Goal: Communication & Community: Ask a question

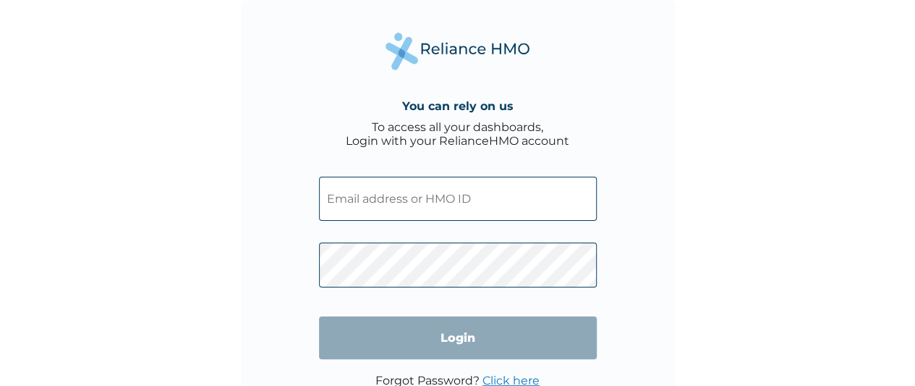
click at [423, 190] on input "text" at bounding box center [458, 199] width 278 height 44
type input "l"
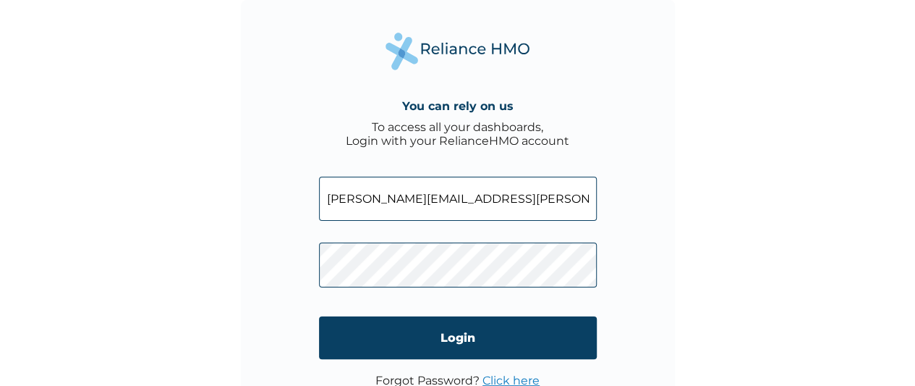
type input "Patricia.Okocha@3lineng.com"
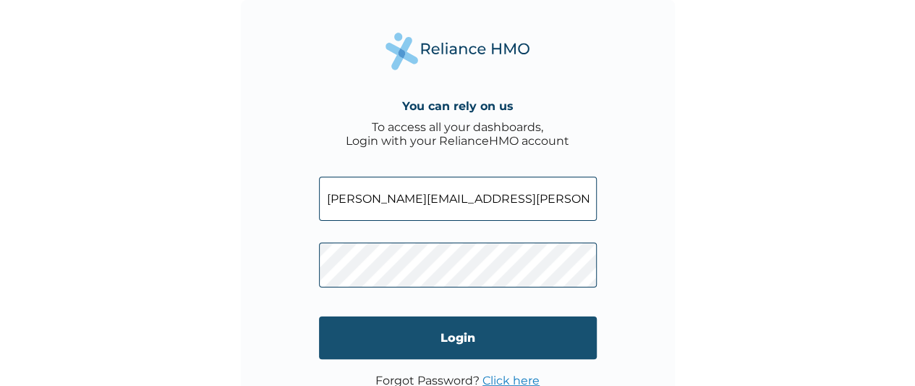
click at [474, 354] on input "Login" at bounding box center [458, 337] width 278 height 43
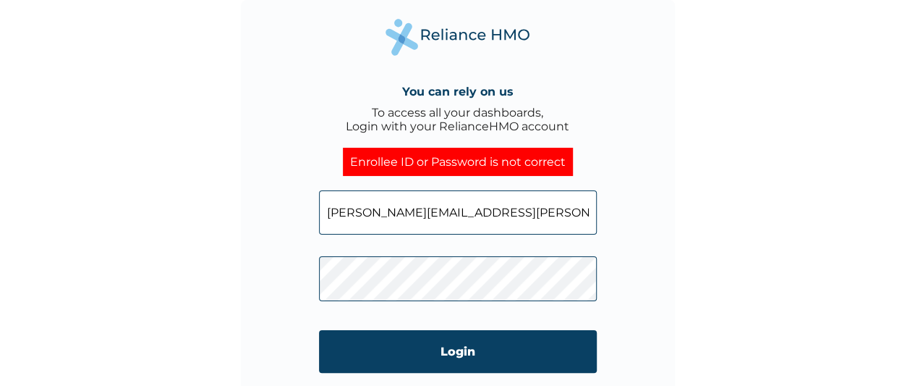
click at [518, 223] on input "Patricia.Okocha@3lineng.com" at bounding box center [458, 212] width 278 height 44
type input "P"
type input "p"
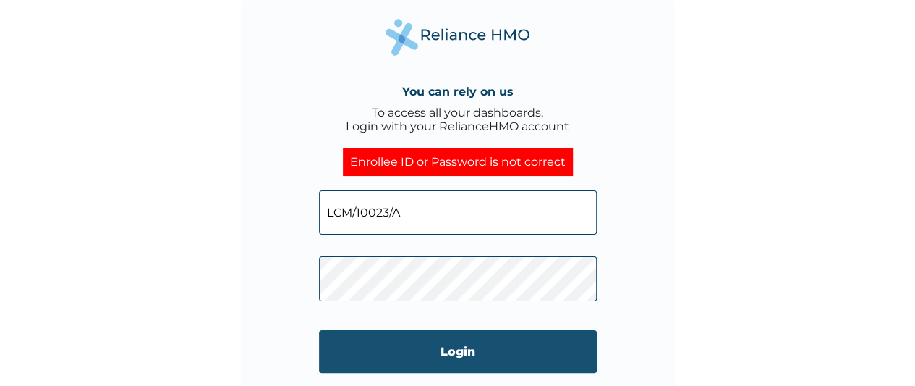
type input "LCM/10023/A"
click at [489, 357] on input "Login" at bounding box center [458, 351] width 278 height 43
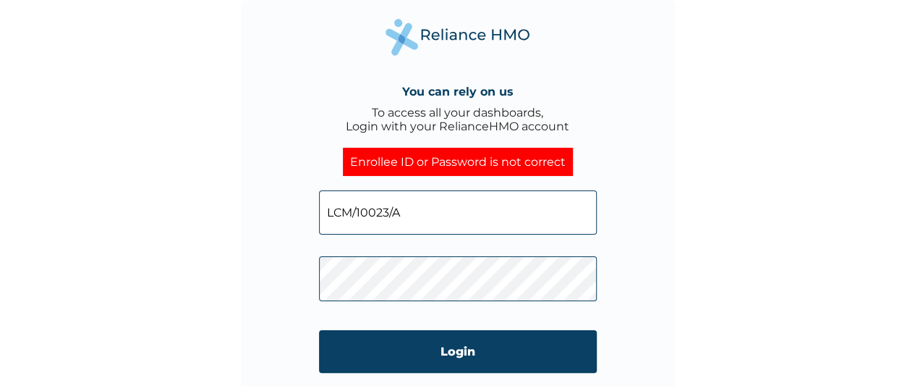
click at [443, 210] on input "LCM/10023/A" at bounding box center [458, 212] width 278 height 44
type input "L"
type input "Patricia.Okocha@3lineng.com"
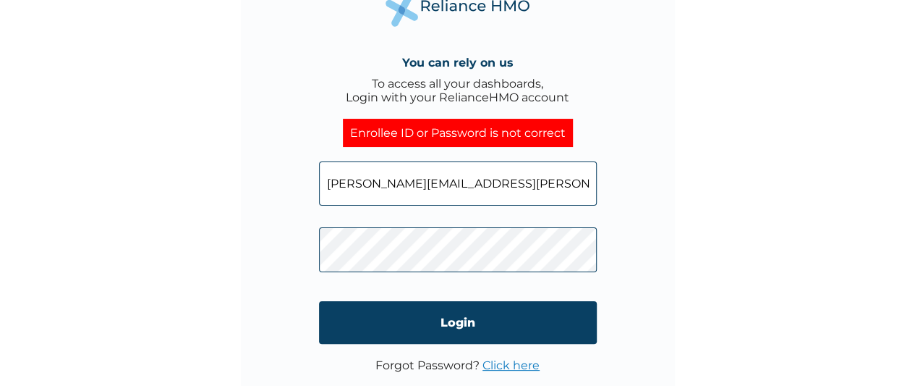
scroll to position [48, 0]
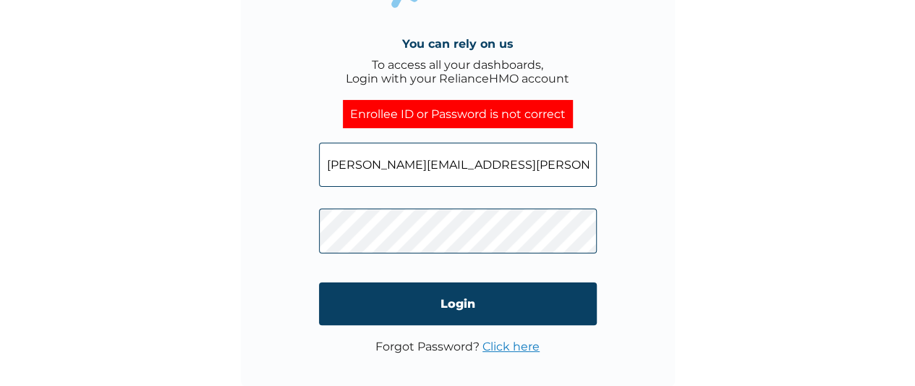
click at [522, 344] on link "Click here" at bounding box center [511, 346] width 57 height 14
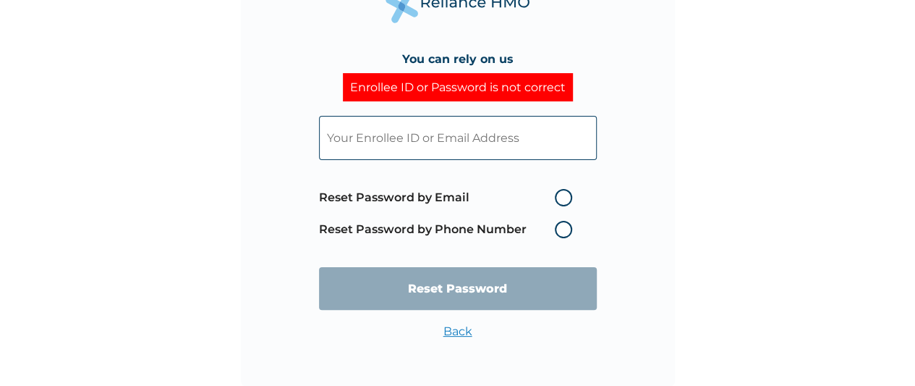
click at [562, 198] on label "Reset Password by Email" at bounding box center [449, 197] width 261 height 17
click at [558, 198] on input "Reset Password by Email" at bounding box center [546, 197] width 23 height 23
radio input "true"
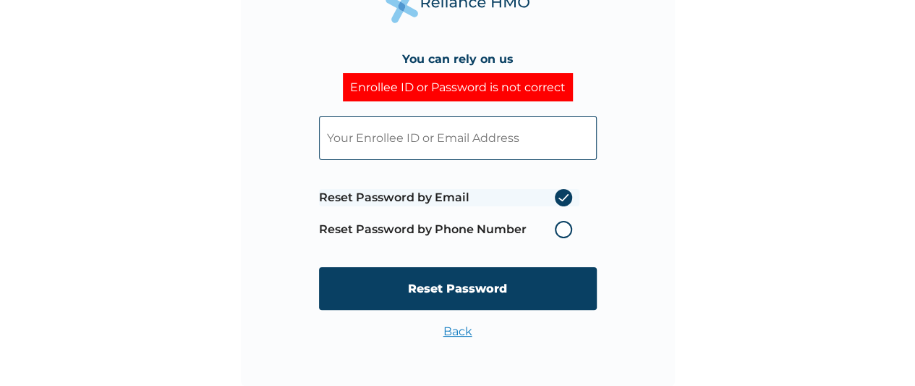
click at [488, 141] on input "text" at bounding box center [458, 138] width 278 height 44
type input "P"
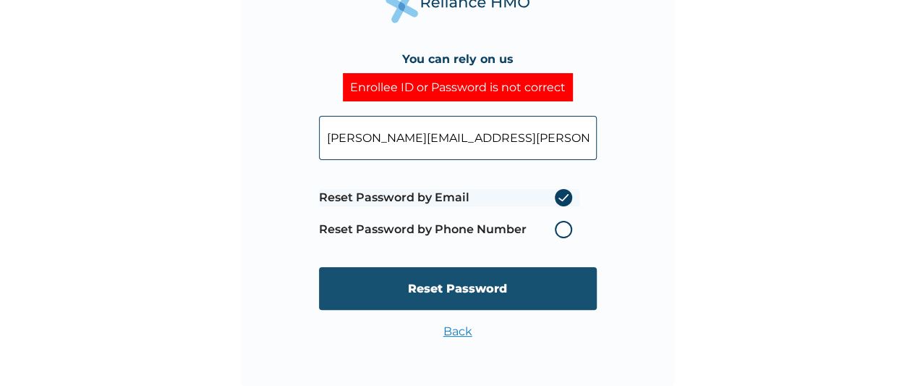
type input "Patricia.Okocha@3lineng.com"
click at [477, 281] on input "Reset Password" at bounding box center [458, 288] width 278 height 43
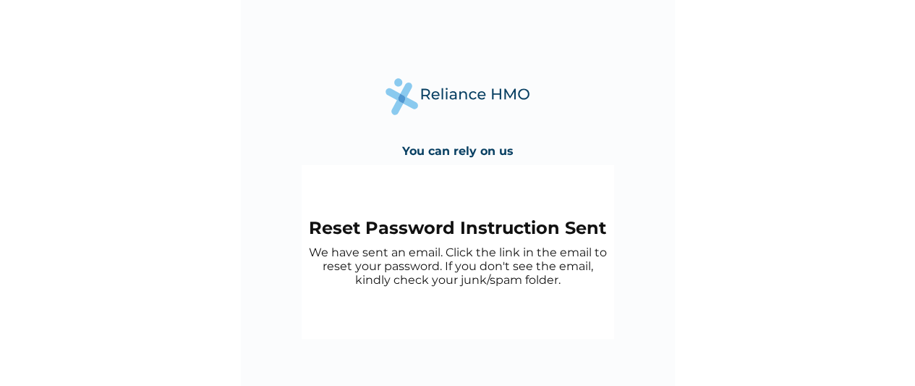
scroll to position [0, 0]
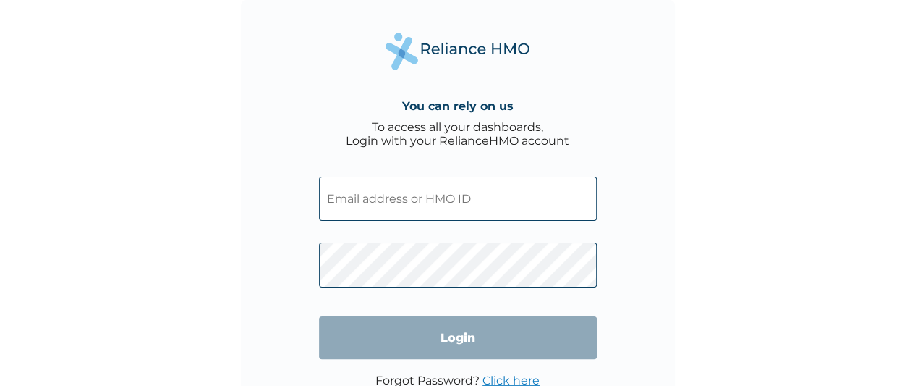
click at [412, 203] on input "text" at bounding box center [458, 199] width 278 height 44
type input "Patricia.Okocha@3lineng.com"
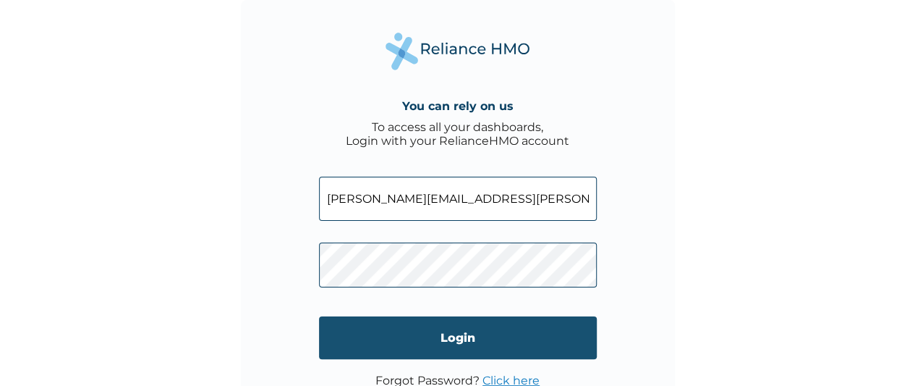
click at [449, 340] on input "Login" at bounding box center [458, 337] width 278 height 43
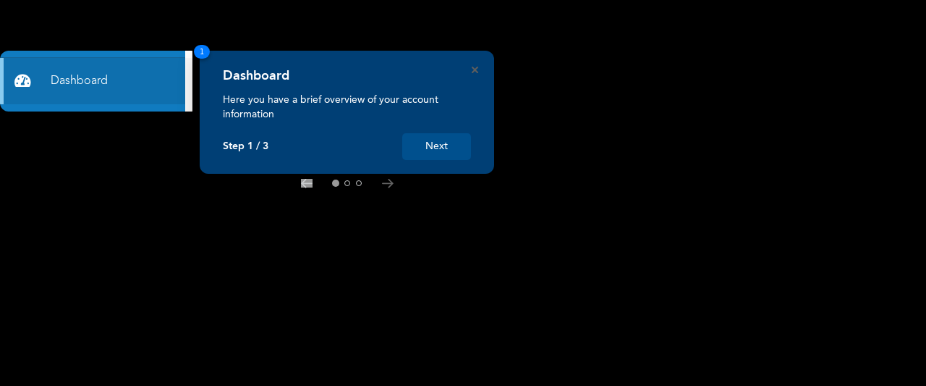
click at [433, 150] on button "Next" at bounding box center [436, 146] width 69 height 27
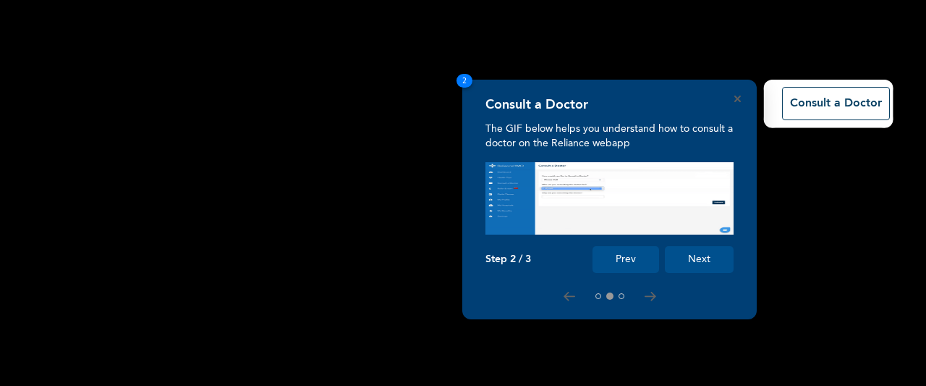
click at [673, 255] on button "Next" at bounding box center [699, 259] width 69 height 27
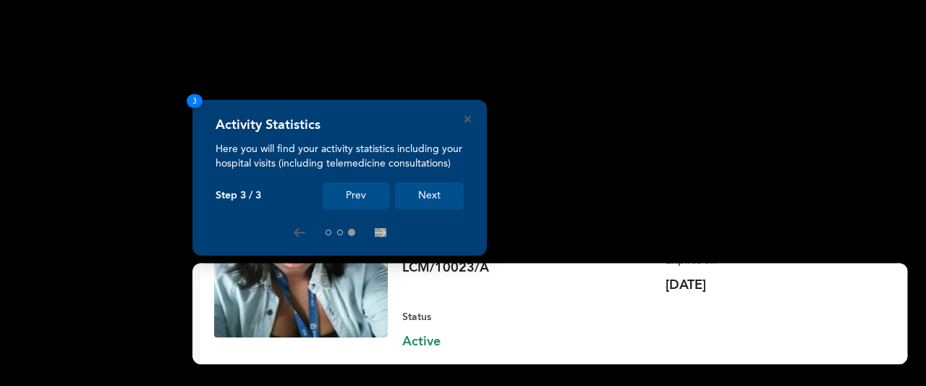
scroll to position [202, 0]
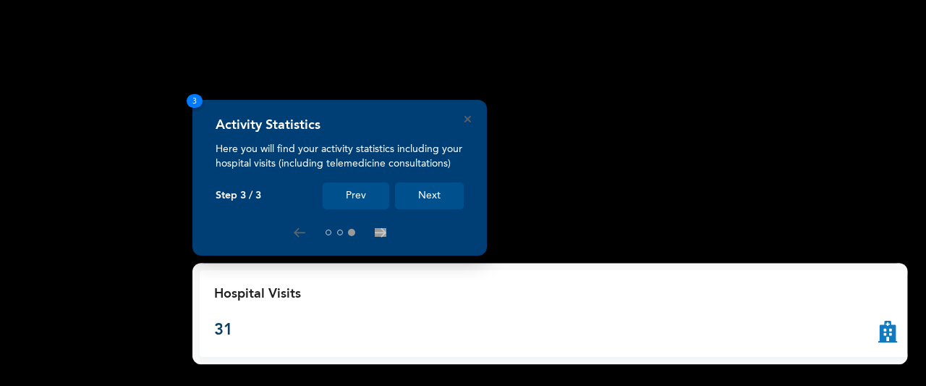
click at [436, 195] on button "Next" at bounding box center [429, 195] width 69 height 27
click at [462, 124] on div "Activity Statistics" at bounding box center [340, 129] width 248 height 25
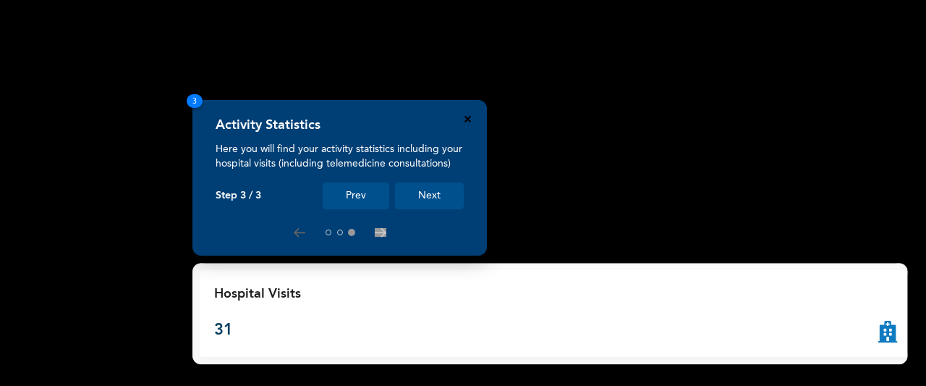
click at [466, 119] on icon "Close" at bounding box center [468, 119] width 7 height 7
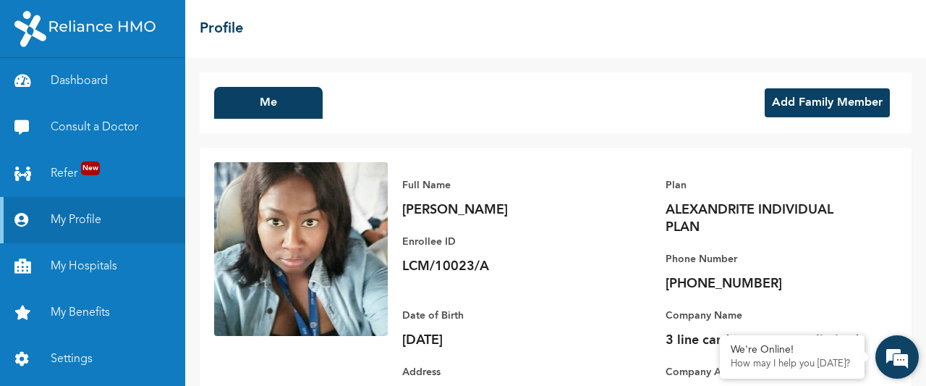
click at [892, 360] on em at bounding box center [897, 356] width 39 height 39
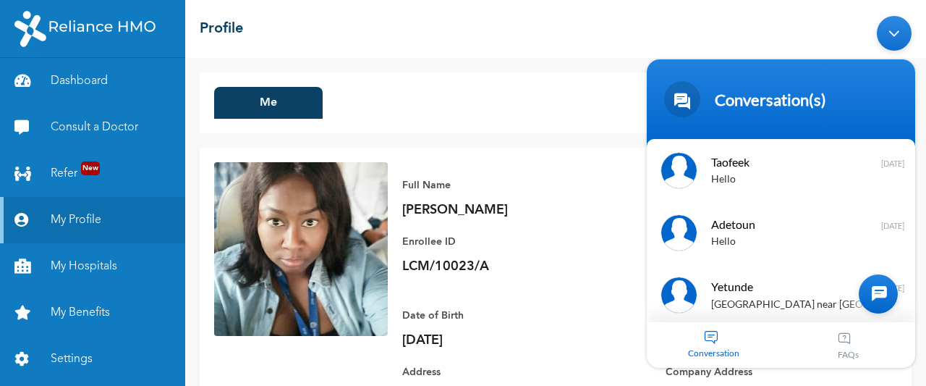
click at [871, 306] on div at bounding box center [878, 293] width 39 height 39
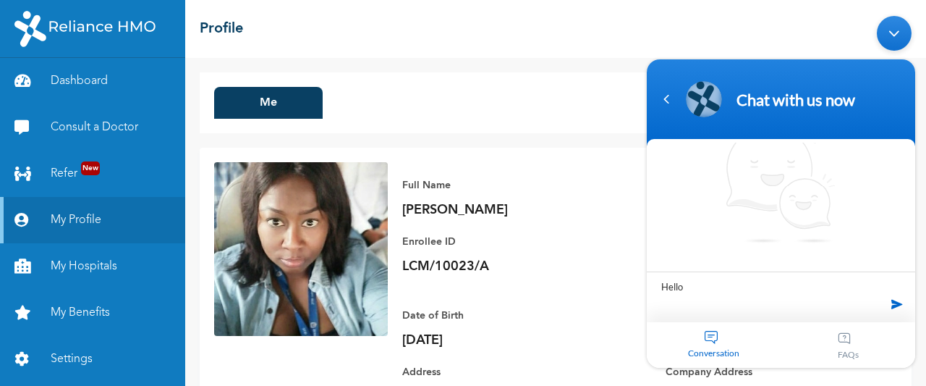
type textarea "Hello"
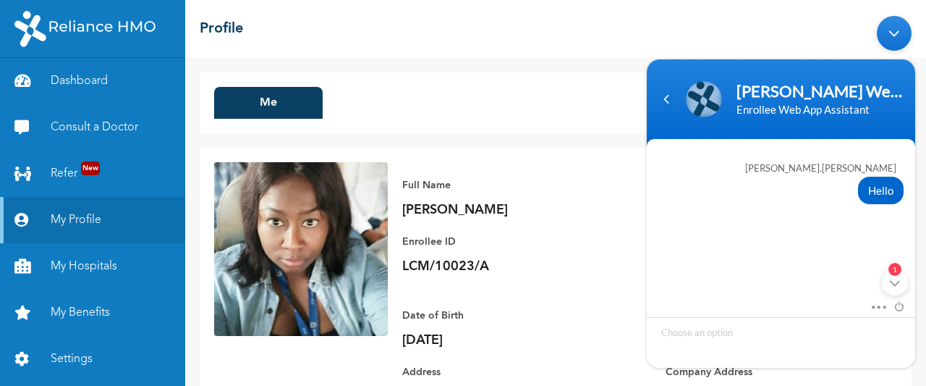
scroll to position [263, 0]
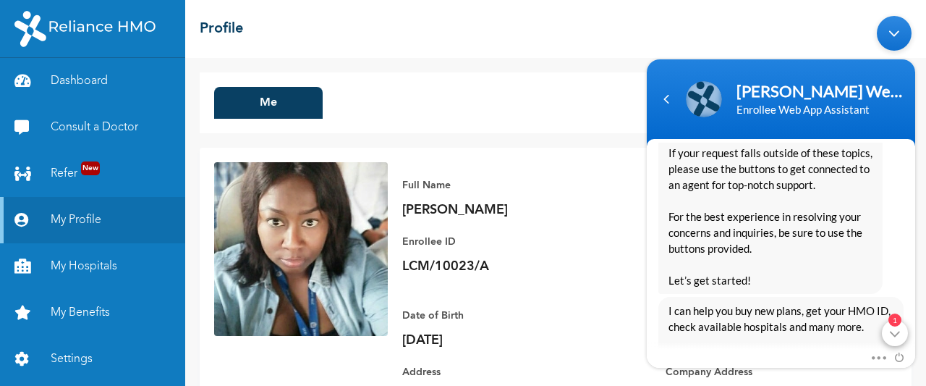
click at [894, 334] on div "1" at bounding box center [895, 332] width 26 height 26
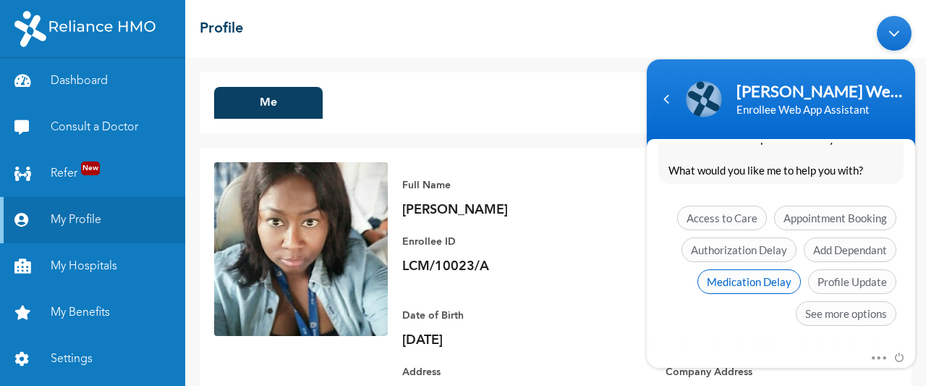
click at [755, 279] on span "Medication Delay" at bounding box center [749, 280] width 103 height 25
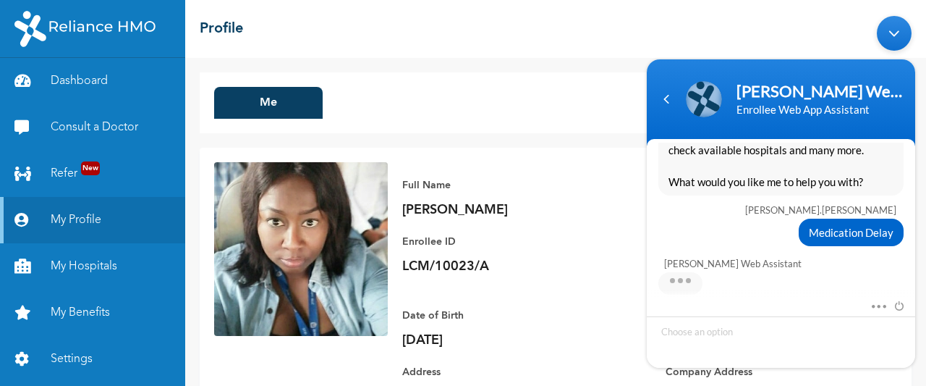
scroll to position [463, 0]
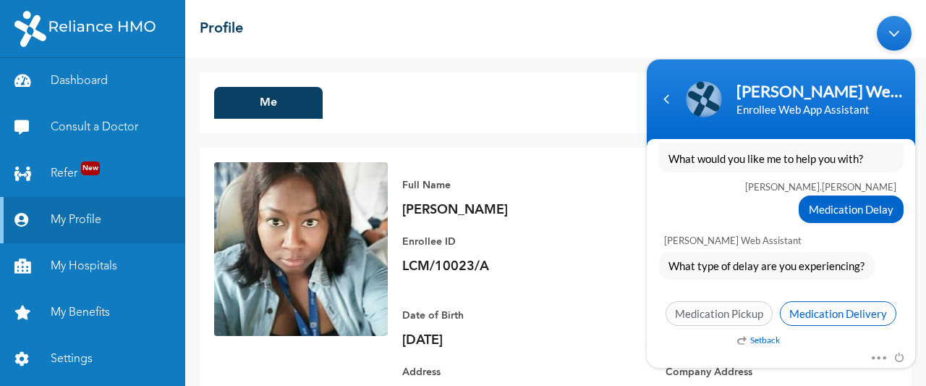
click at [824, 315] on span "Medication Delivery" at bounding box center [838, 312] width 117 height 25
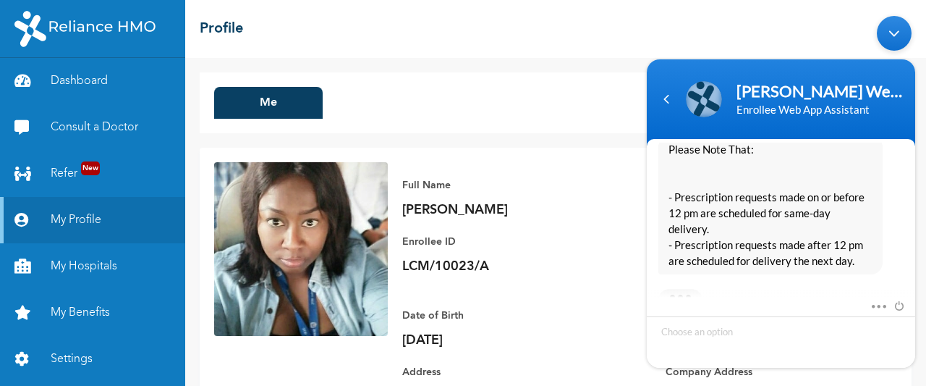
scroll to position [742, 0]
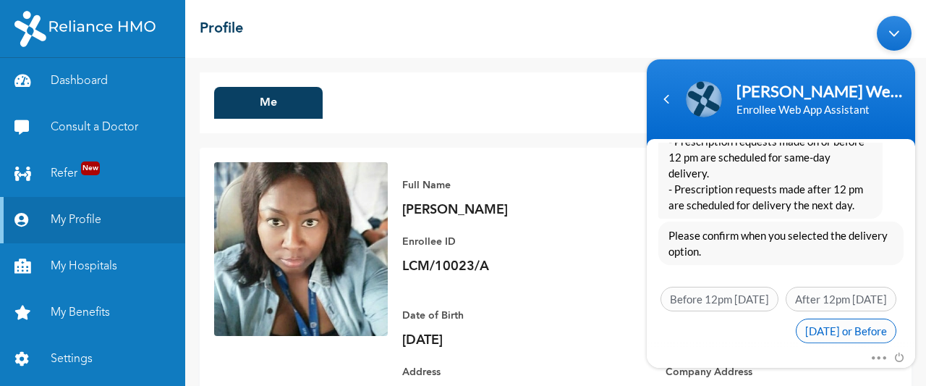
click at [808, 318] on span "[DATE] or Before" at bounding box center [846, 330] width 101 height 25
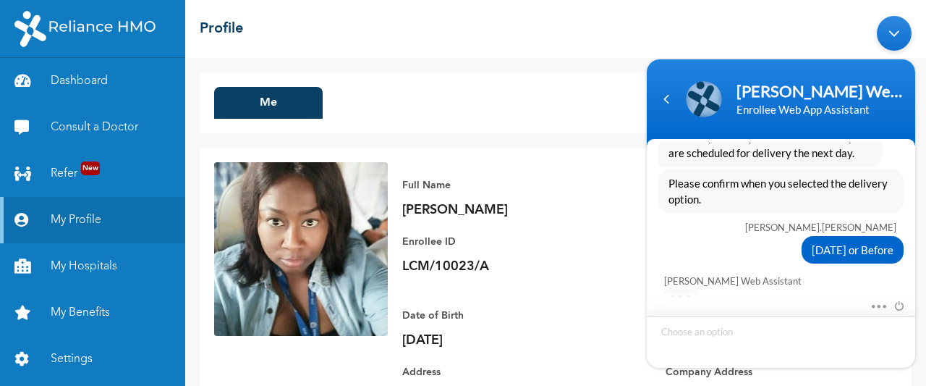
scroll to position [880, 0]
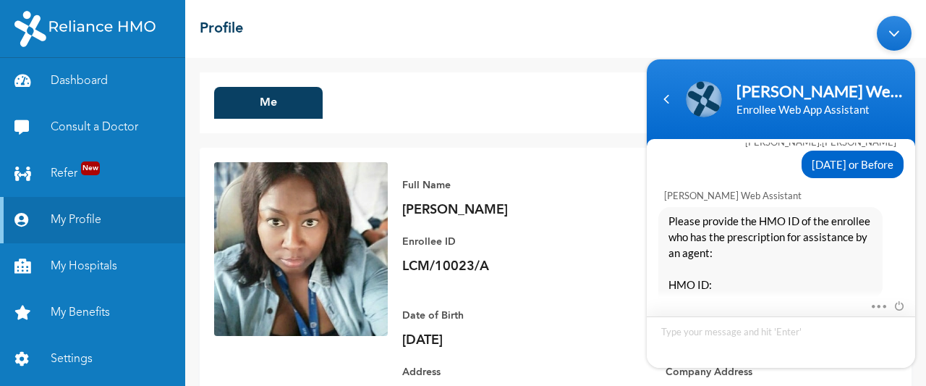
click at [742, 335] on textarea "Type your message and hit 'Enter'" at bounding box center [781, 341] width 268 height 51
click at [461, 275] on p "LCM/10023/A" at bounding box center [503, 266] width 203 height 17
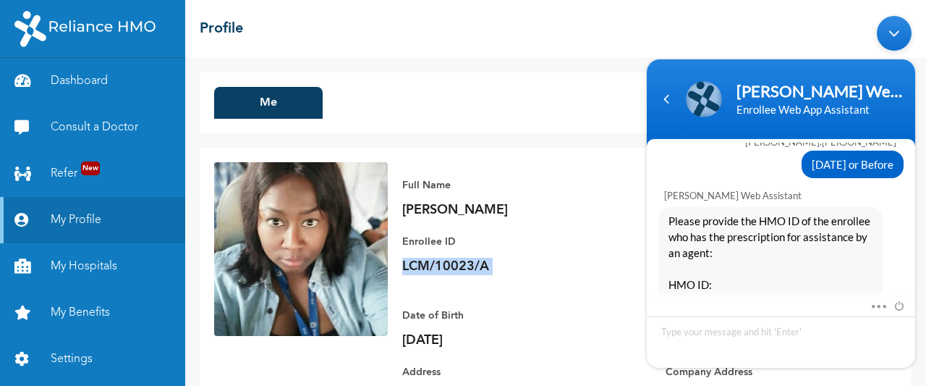
click at [461, 275] on p "LCM/10023/A" at bounding box center [503, 266] width 203 height 17
click at [677, 336] on textarea "Type your message and hit 'Enter'" at bounding box center [781, 341] width 268 height 51
type textarea "LCM/10023/A"
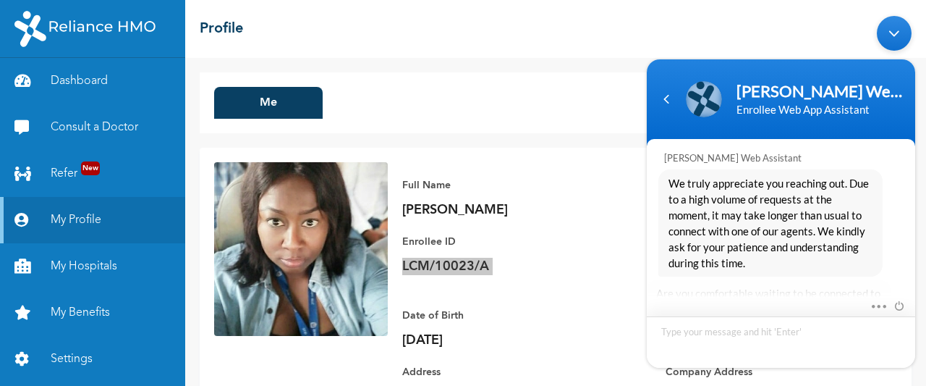
scroll to position [1196, 0]
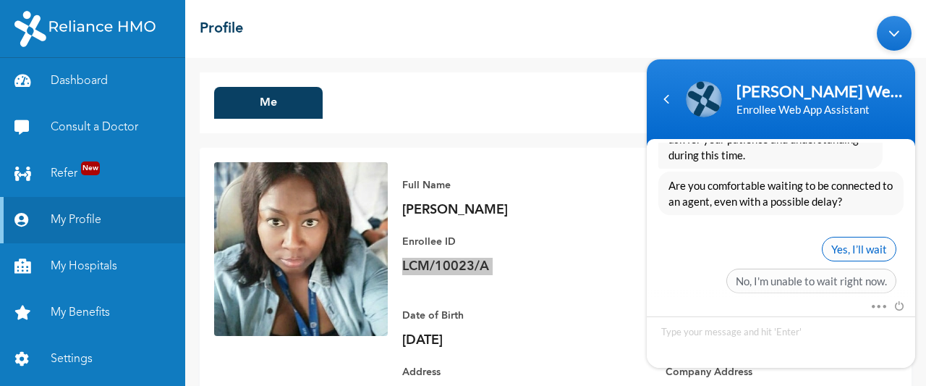
click at [842, 236] on span "Yes, I’ll wait" at bounding box center [859, 248] width 75 height 25
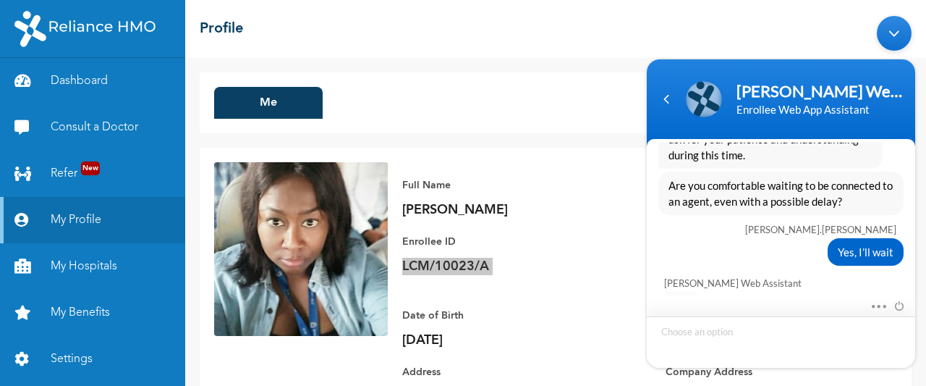
scroll to position [1384, 0]
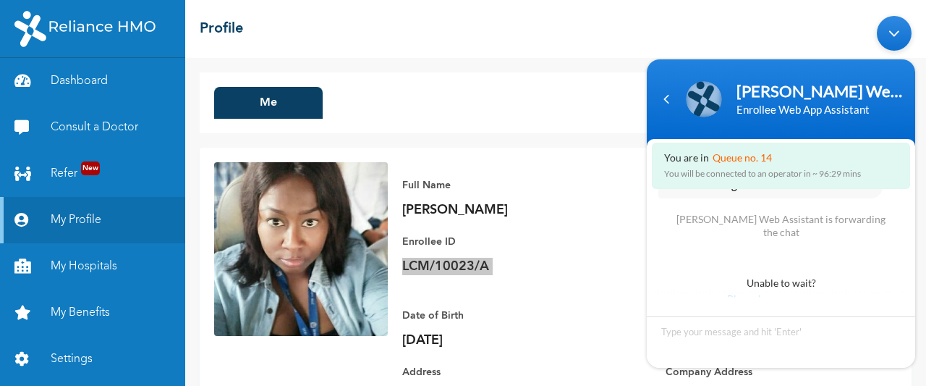
click at [757, 290] on span "Please leave us a message" at bounding box center [783, 298] width 237 height 16
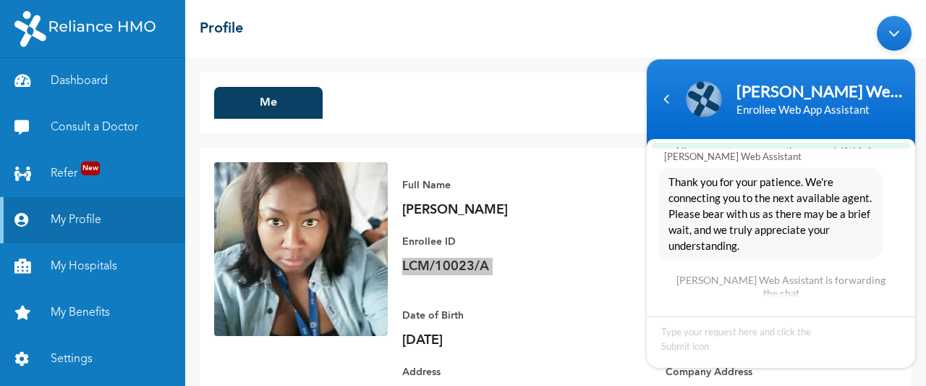
scroll to position [1363, 0]
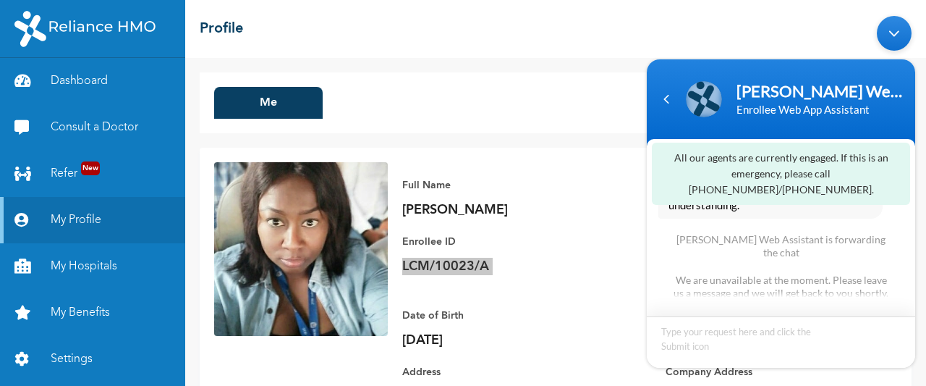
click at [691, 347] on textarea "Type your message and hit 'Enter'" at bounding box center [781, 341] width 268 height 51
type textarea "Please i need my prescriptions and i need a call back"
click at [901, 344] on span at bounding box center [897, 341] width 14 height 14
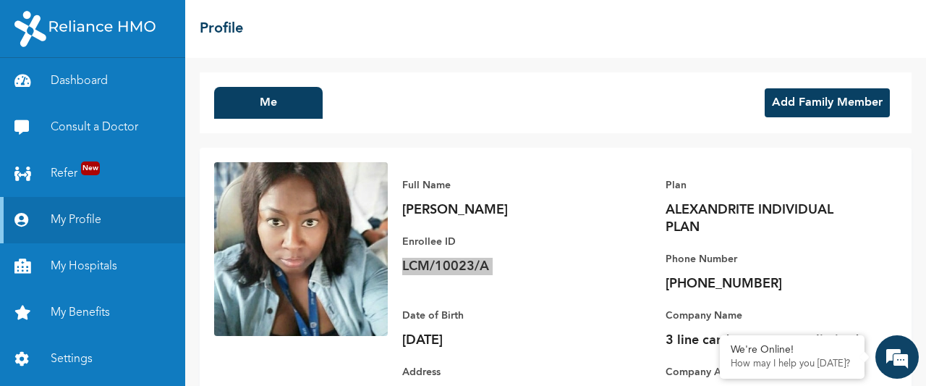
scroll to position [0, 0]
click at [98, 84] on link "Dashboard" at bounding box center [92, 81] width 185 height 46
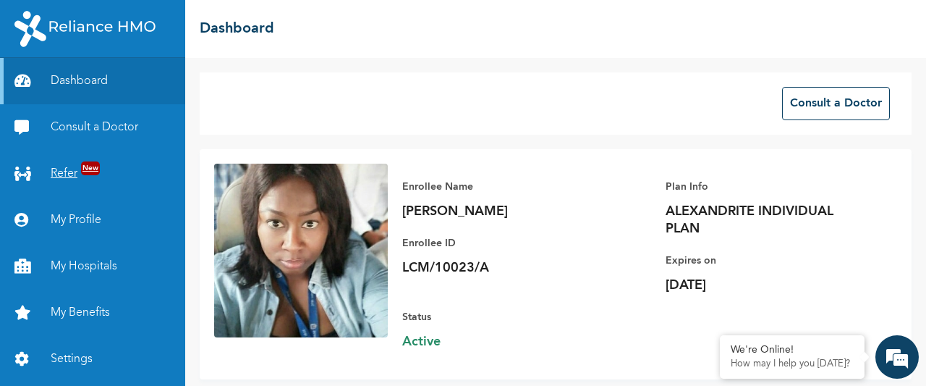
click at [65, 161] on link "Refer New" at bounding box center [92, 174] width 185 height 46
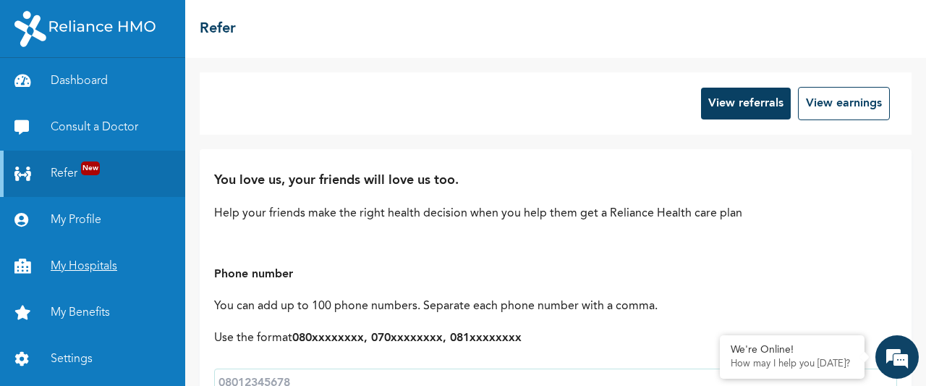
click at [68, 261] on link "My Hospitals" at bounding box center [92, 266] width 185 height 46
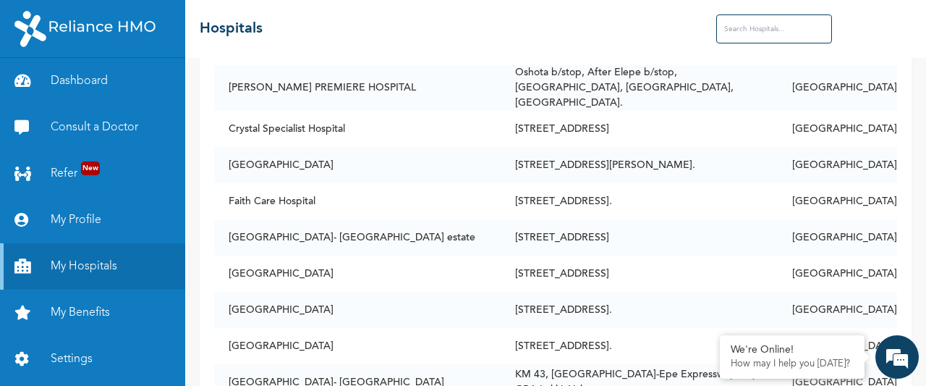
scroll to position [861, 0]
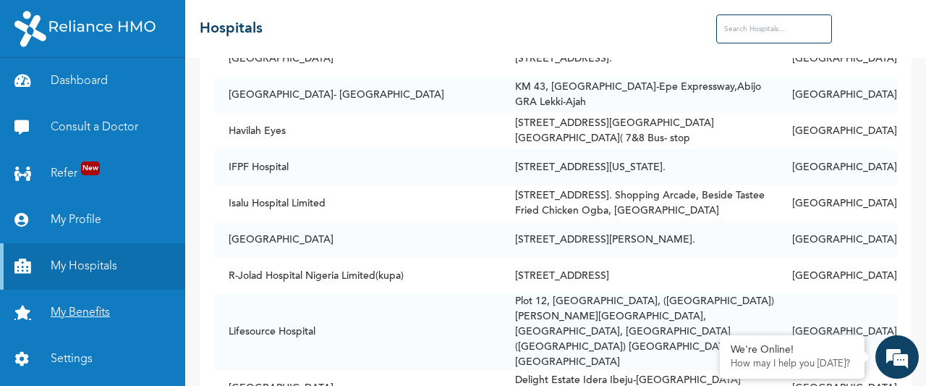
click at [85, 321] on link "My Benefits" at bounding box center [92, 312] width 185 height 46
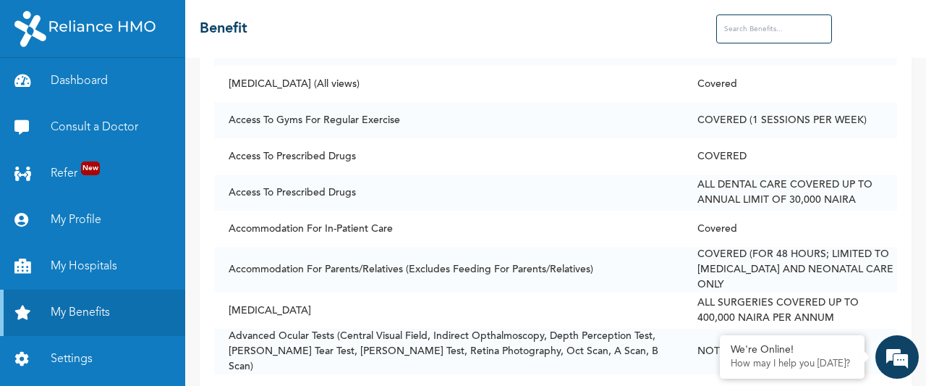
scroll to position [270, 0]
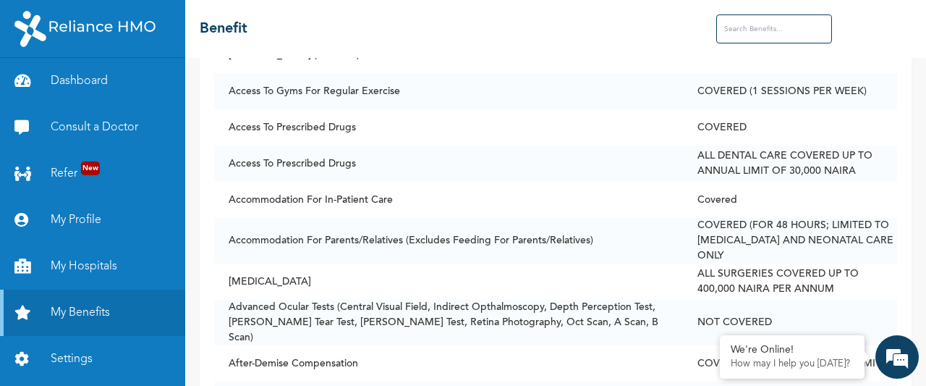
click at [742, 31] on input "text" at bounding box center [774, 28] width 116 height 29
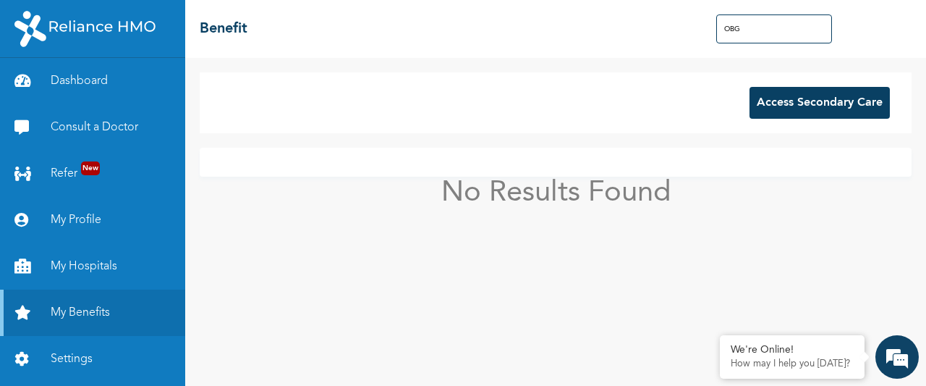
scroll to position [0, 0]
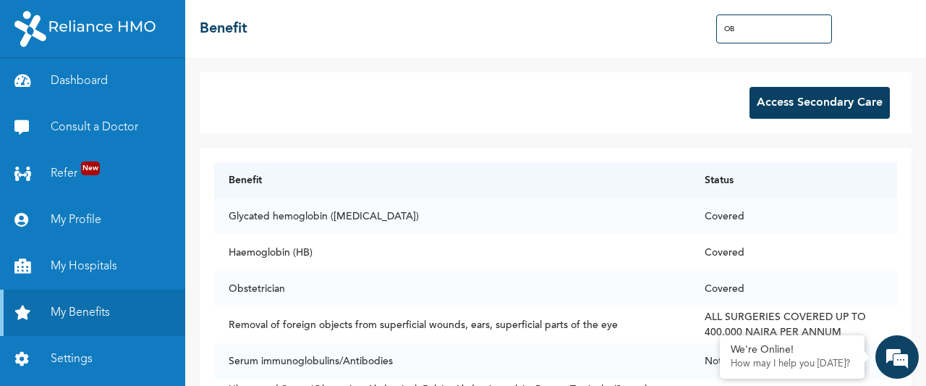
type input "O"
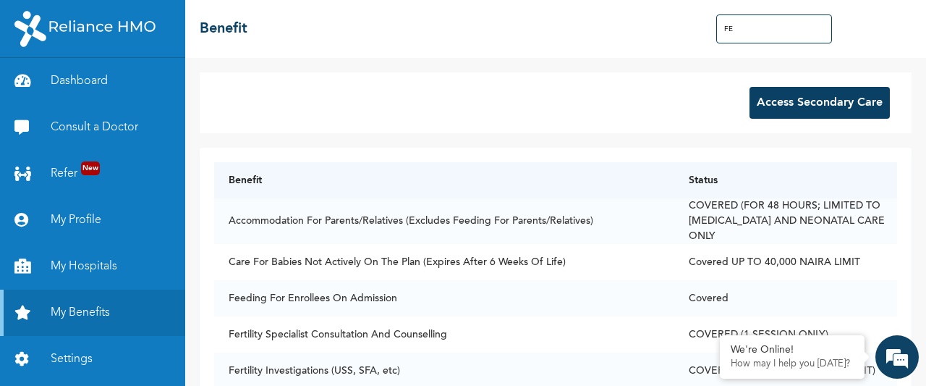
type input "F"
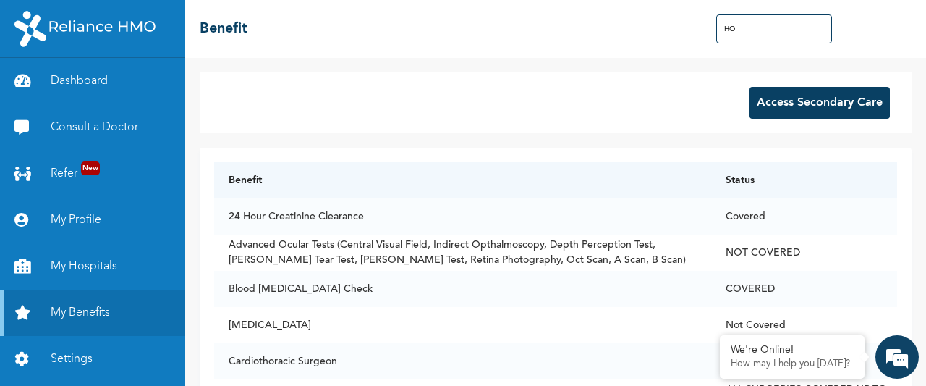
type input "H"
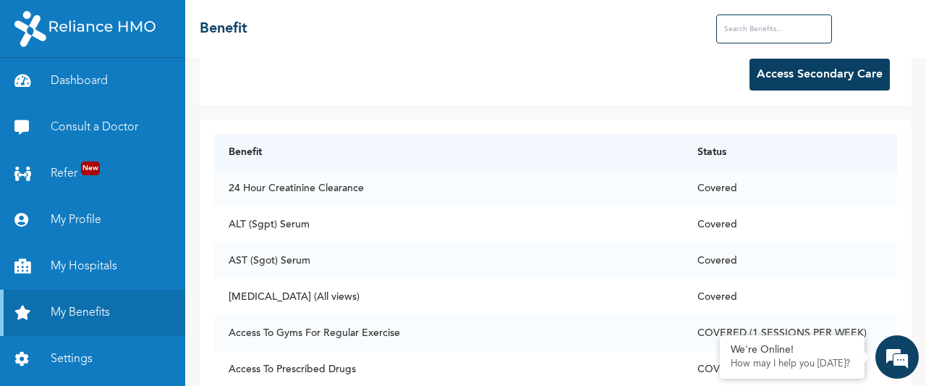
scroll to position [29, 0]
click at [914, 373] on div "We're Online! How may I help you [DATE]?" at bounding box center [897, 356] width 43 height 43
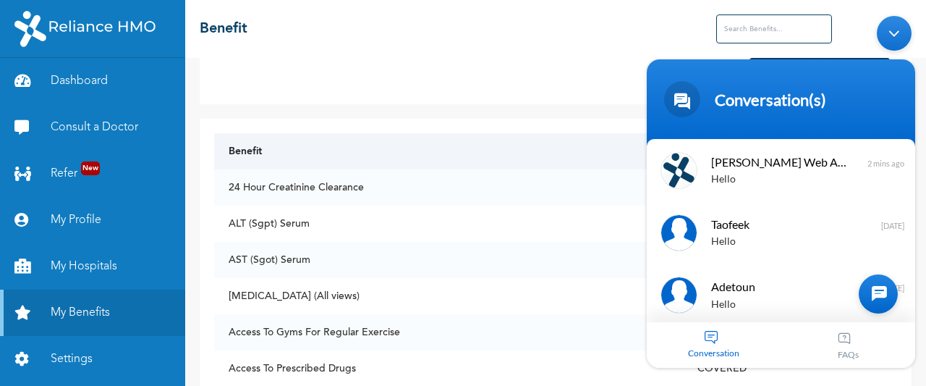
click at [534, 161] on th "Benefit" at bounding box center [448, 151] width 469 height 36
click at [608, 39] on div "☰ Benefit" at bounding box center [555, 29] width 741 height 58
click at [894, 25] on div "Minimize live chat window" at bounding box center [894, 32] width 35 height 35
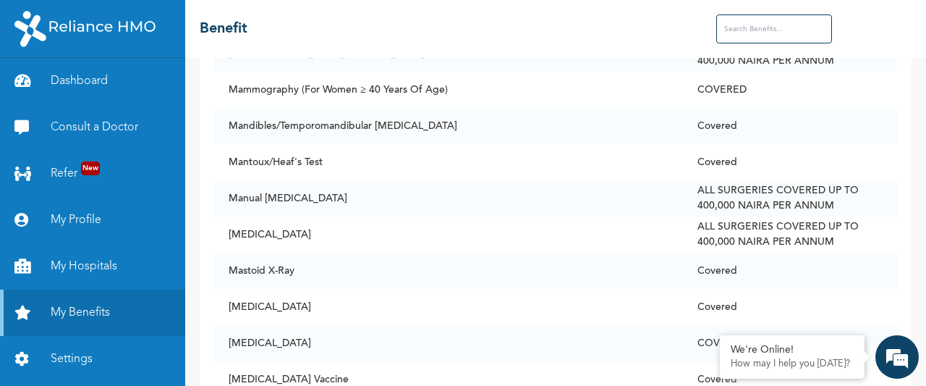
scroll to position [6281, 0]
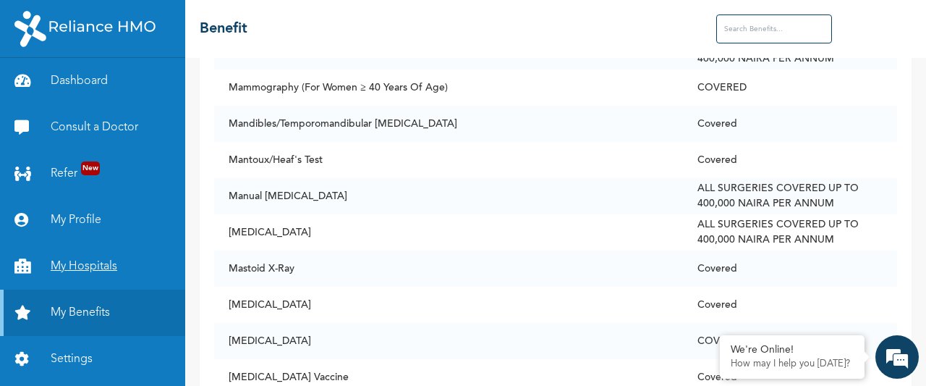
click at [103, 263] on link "My Hospitals" at bounding box center [92, 266] width 185 height 46
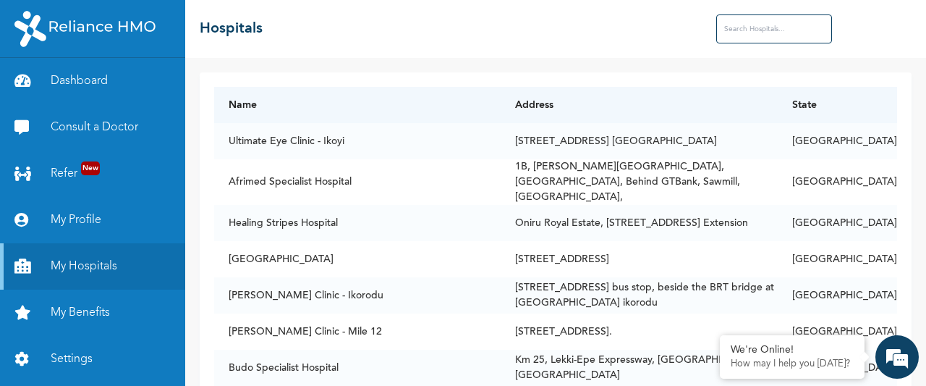
click at [738, 22] on input "text" at bounding box center [774, 28] width 116 height 29
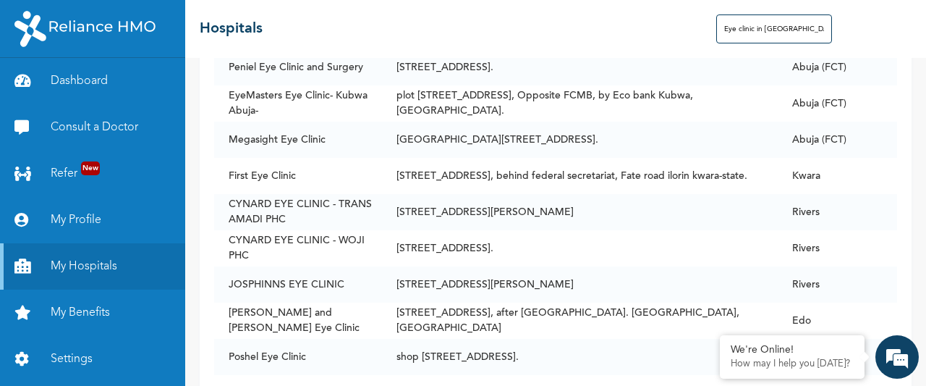
scroll to position [965, 0]
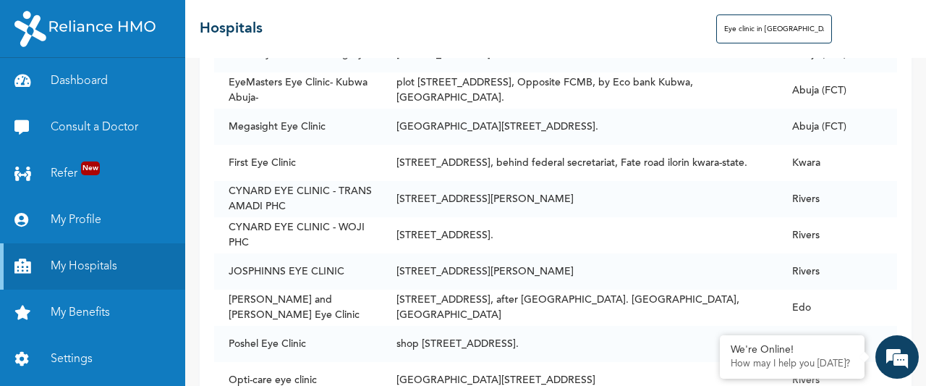
click at [764, 29] on input "Eye clinic in [GEOGRAPHIC_DATA]" at bounding box center [774, 28] width 116 height 29
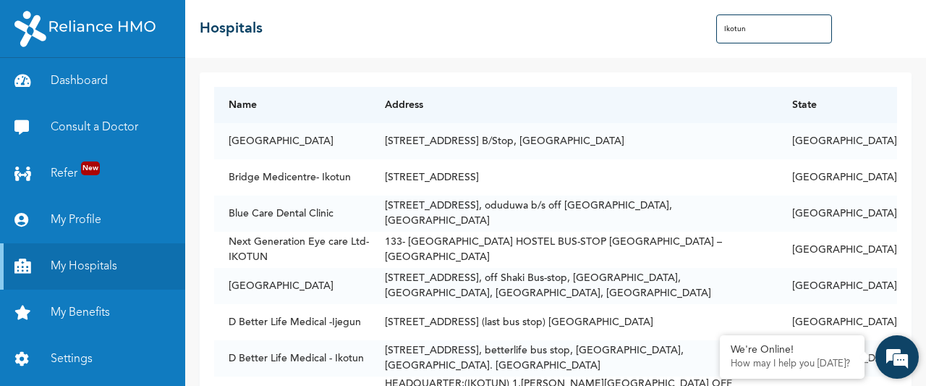
type input "Ikotun"
click at [918, 375] on div "We're Online! How may I help you [DATE]?" at bounding box center [897, 356] width 43 height 43
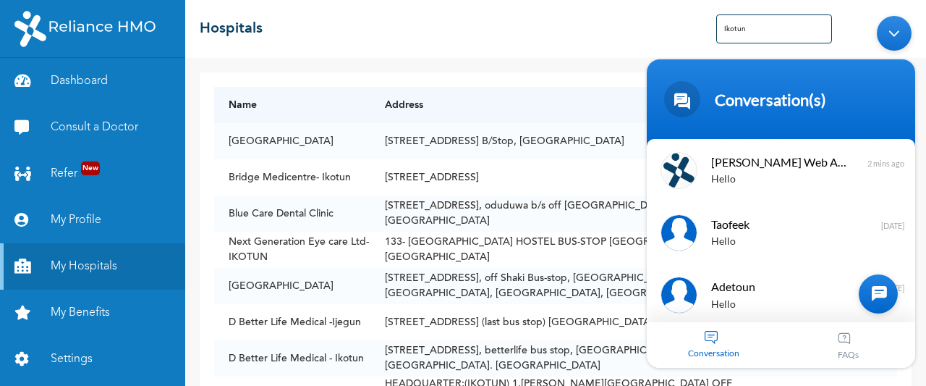
click at [918, 177] on body "Conversation(s) We're online! [PERSON_NAME] Enrollee Web Assistant Hello 2 mins…" at bounding box center [781, 191] width 283 height 366
click at [576, 244] on td "133- [GEOGRAPHIC_DATA] HOSTEL BUS-STOP [GEOGRAPHIC_DATA] –[GEOGRAPHIC_DATA]" at bounding box center [574, 250] width 407 height 36
click at [893, 43] on div "Minimize live chat window" at bounding box center [894, 32] width 35 height 35
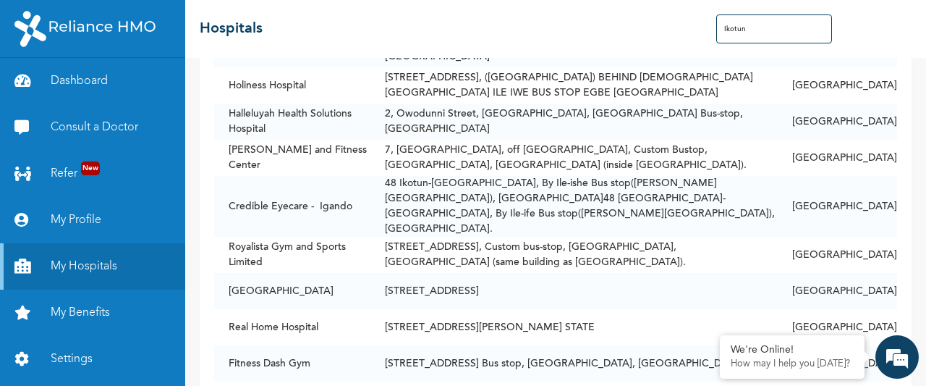
scroll to position [609, 0]
